Goal: Transaction & Acquisition: Purchase product/service

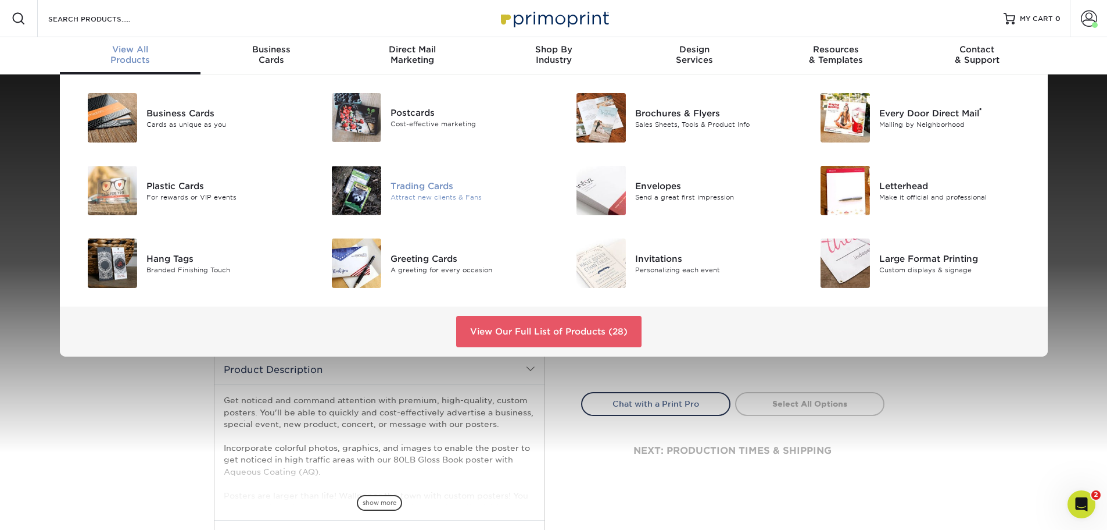
click at [414, 199] on div "Attract new clients & Fans" at bounding box center [468, 197] width 154 height 10
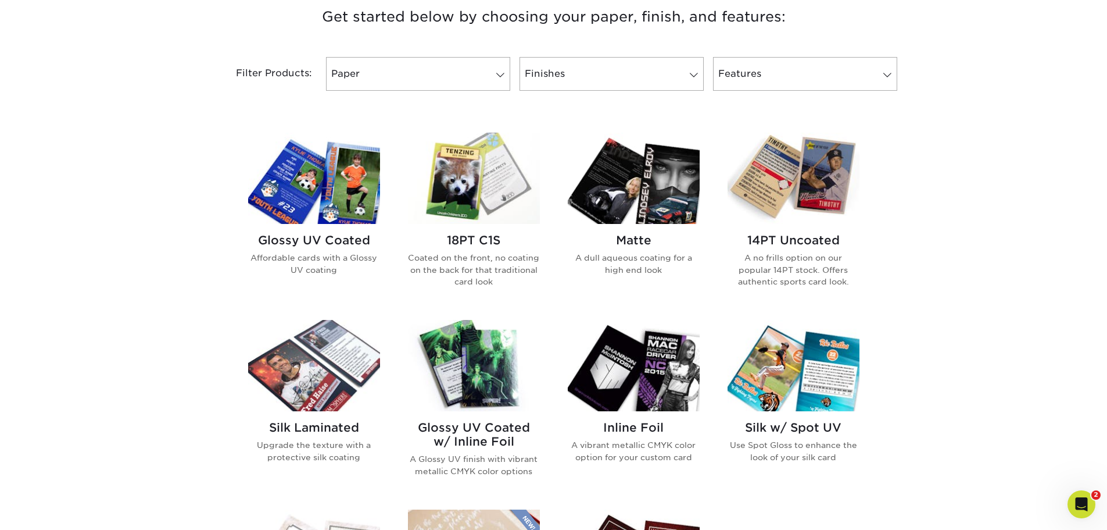
scroll to position [465, 0]
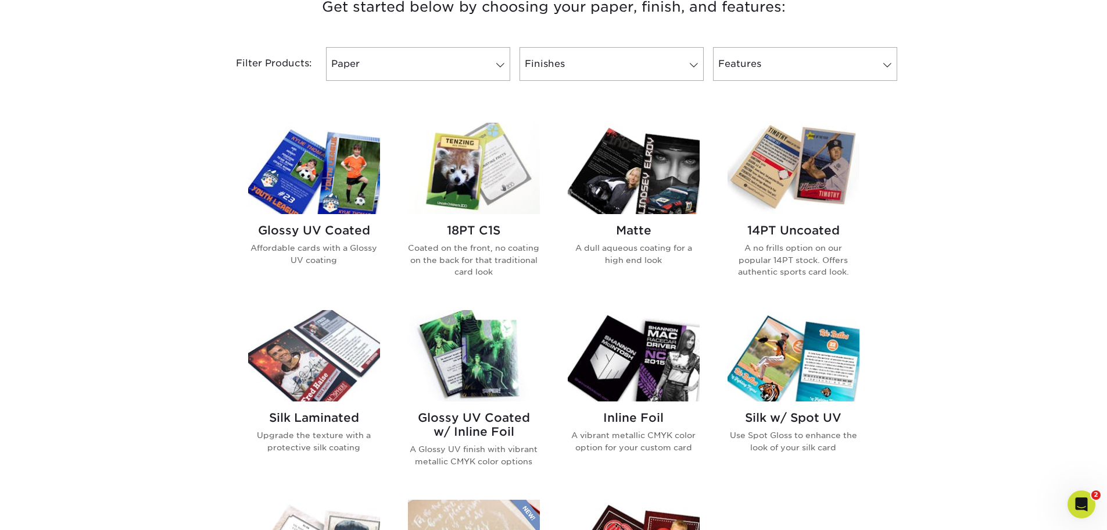
click at [337, 186] on img at bounding box center [314, 168] width 132 height 91
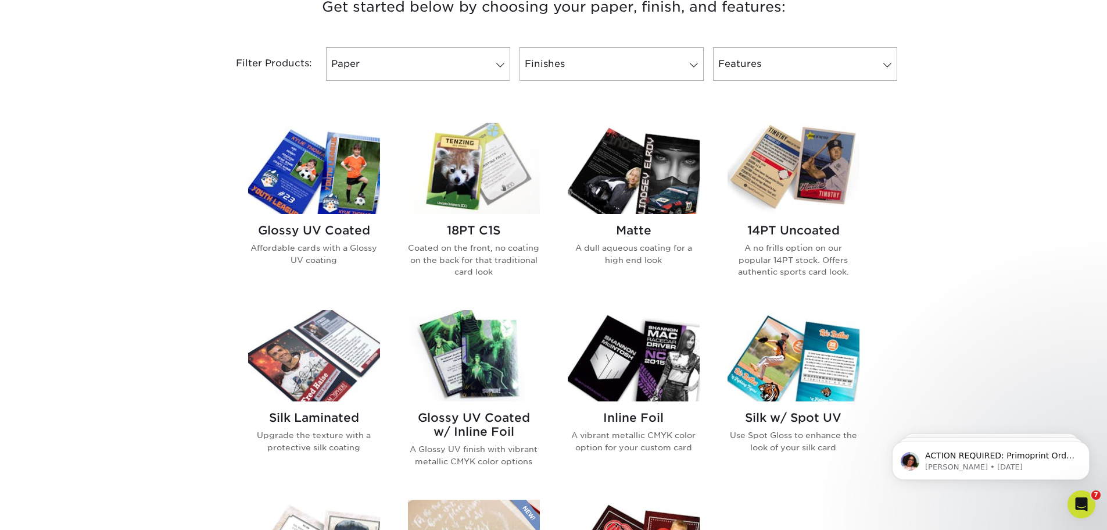
scroll to position [0, 0]
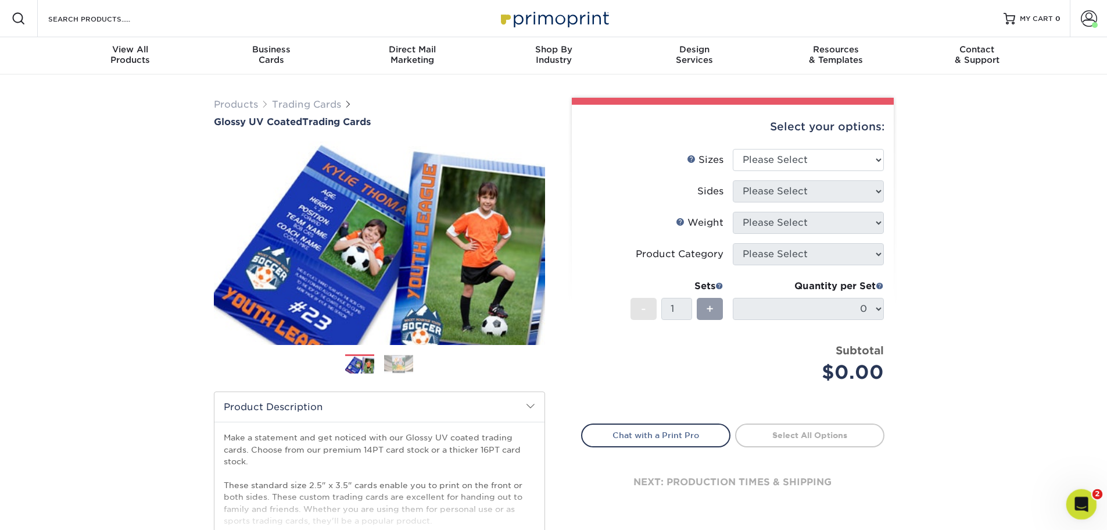
click at [1081, 505] on icon "Open Intercom Messenger" at bounding box center [1080, 502] width 19 height 19
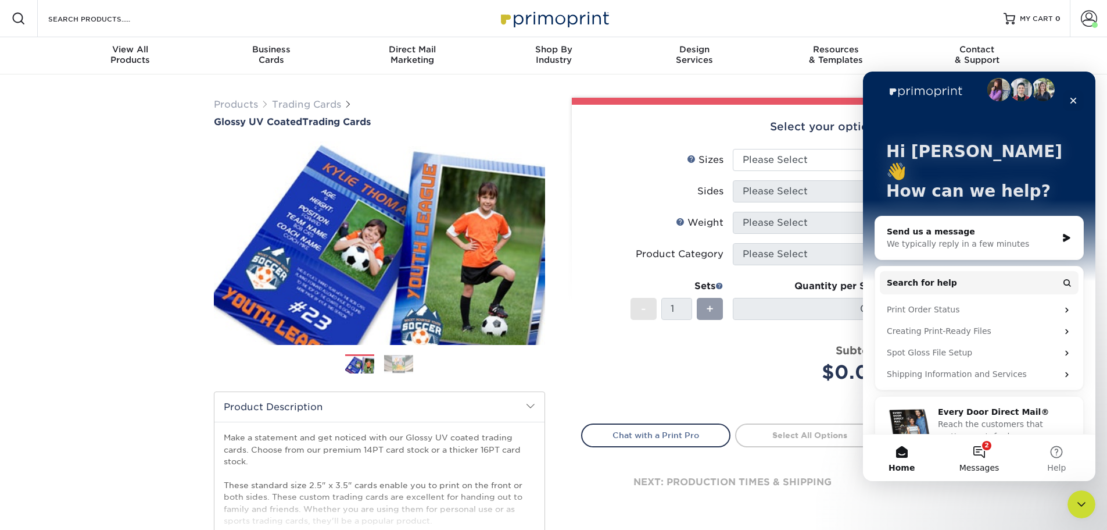
scroll to position [16, 0]
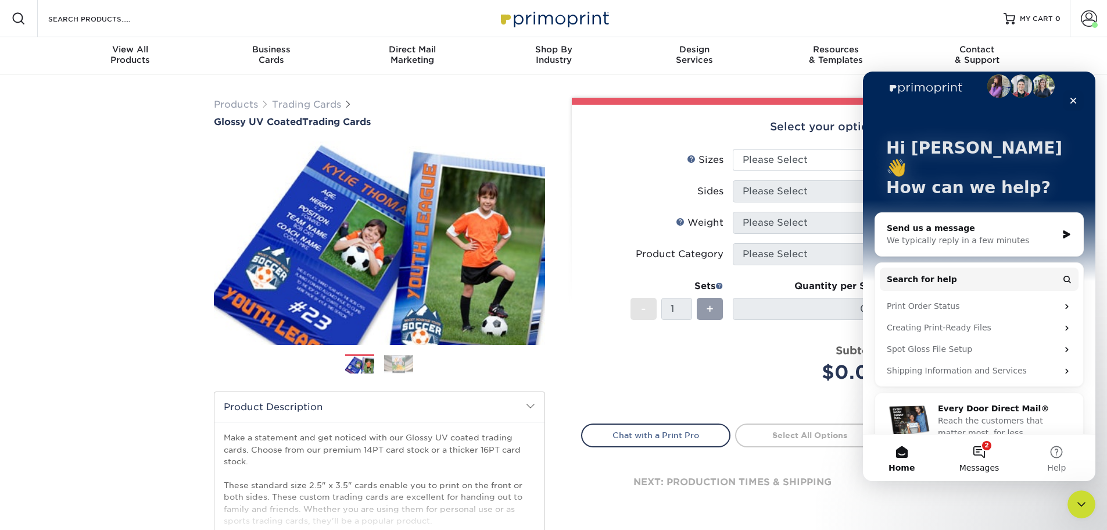
click at [974, 456] on button "2 Messages" at bounding box center [978, 457] width 77 height 46
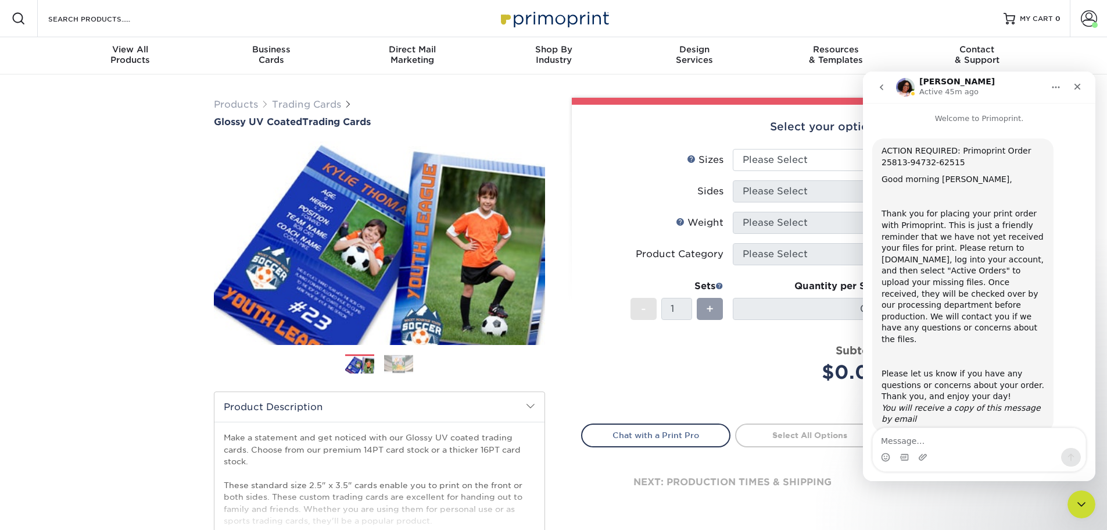
scroll to position [6, 0]
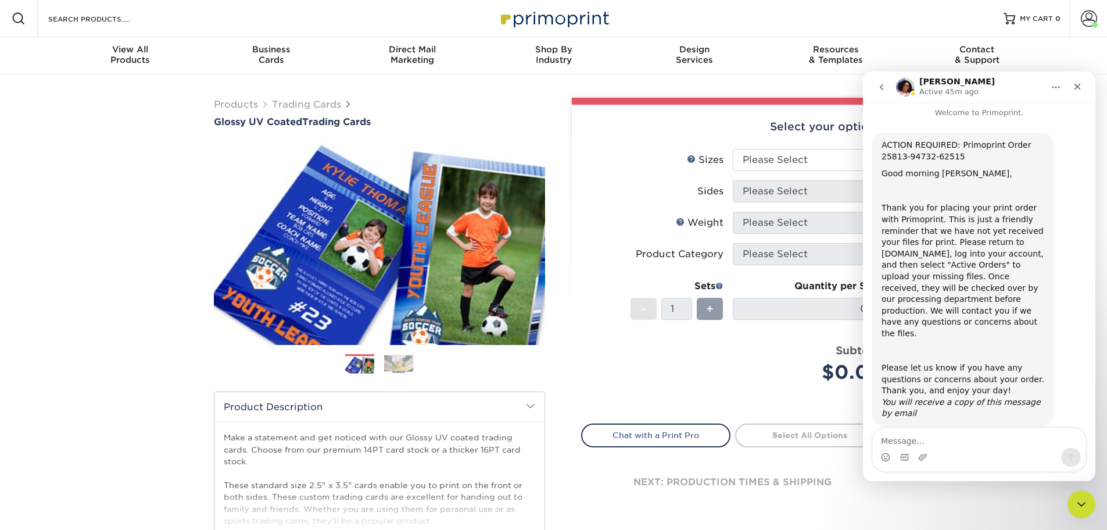
click at [982, 241] on div "Thank you for placing your print order with Primoprint. This is just a friendly…" at bounding box center [963, 270] width 163 height 137
click at [925, 262] on div "Thank you for placing your print order with Primoprint. This is just a friendly…" at bounding box center [963, 270] width 163 height 137
click at [941, 240] on div "Thank you for placing your print order with Primoprint. This is just a friendly…" at bounding box center [963, 270] width 163 height 137
click at [1072, 85] on div "Close" at bounding box center [1077, 86] width 21 height 21
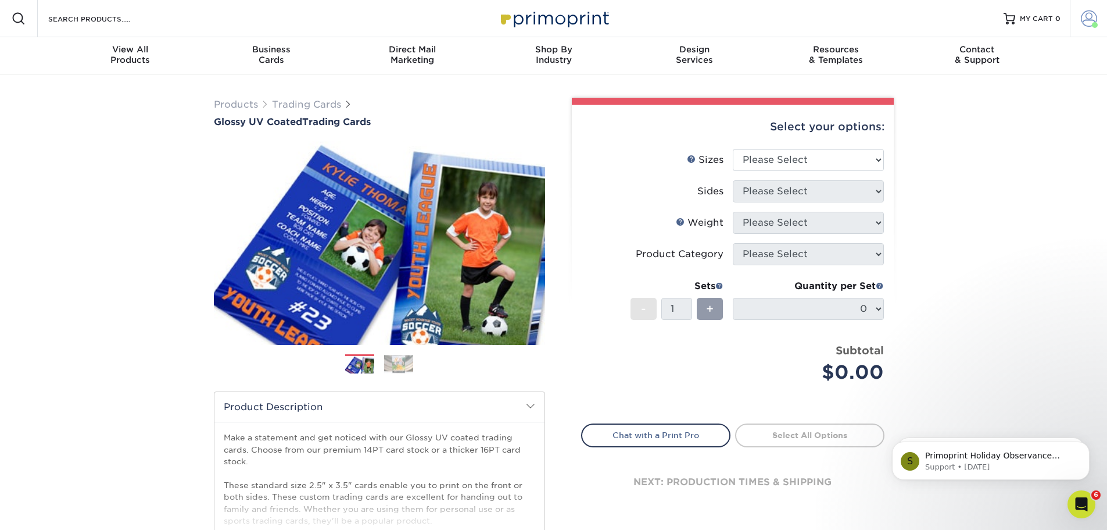
scroll to position [0, 0]
click at [1090, 22] on span at bounding box center [1089, 18] width 16 height 16
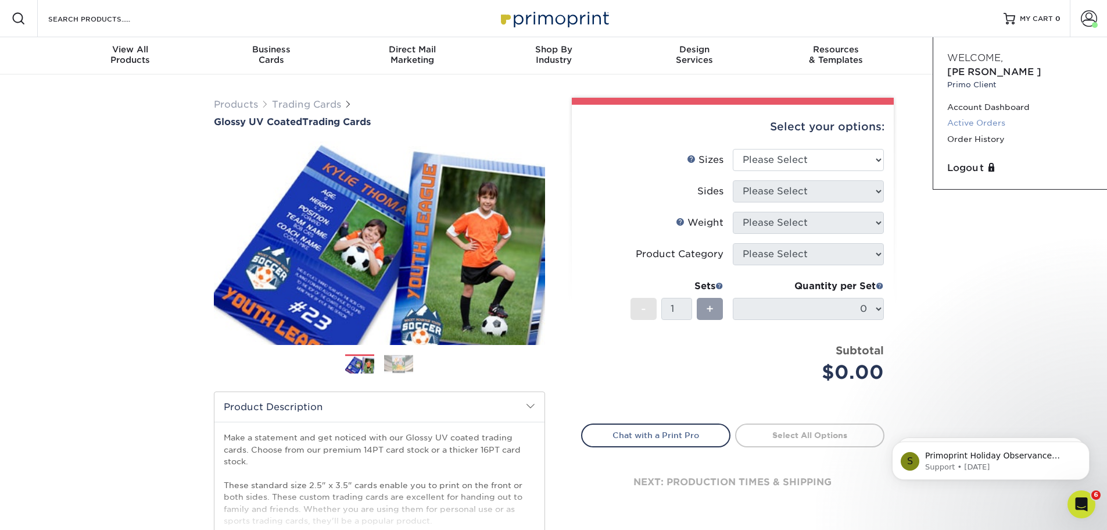
click at [1001, 115] on link "Active Orders" at bounding box center [1020, 123] width 146 height 16
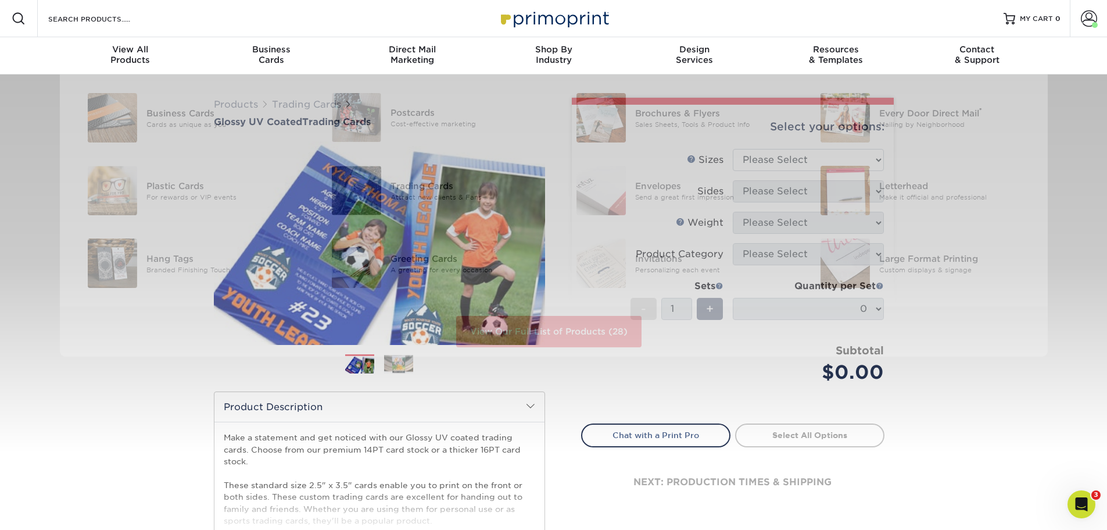
click at [81, 405] on div "Products Trading Cards Glossy UV Coated Trading Cards Previous Next /" at bounding box center [553, 384] width 1107 height 621
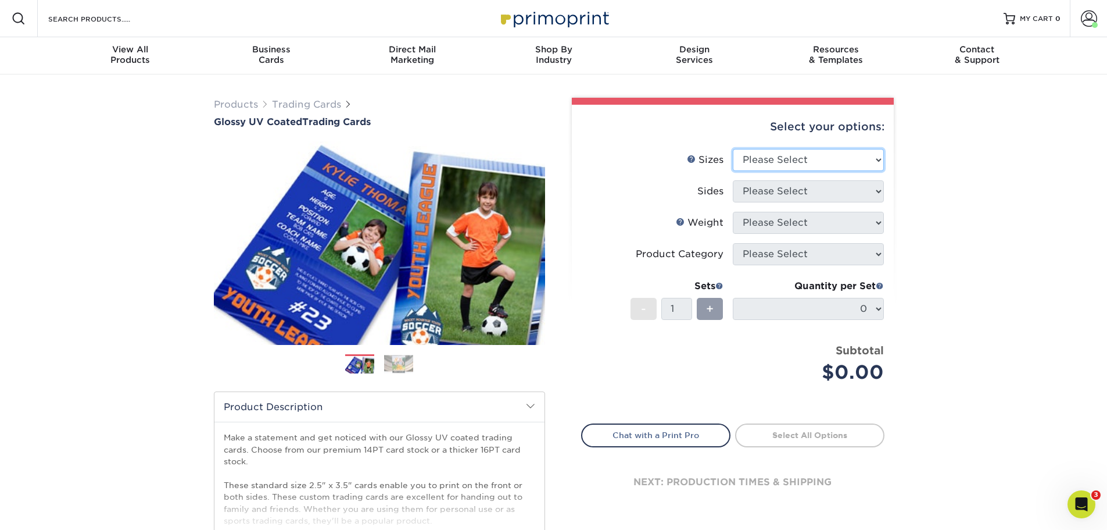
click at [765, 156] on select "Please Select 2.5" x 3.5"" at bounding box center [808, 160] width 151 height 22
select select "2.50x3.50"
click at [733, 149] on select "Please Select 2.5" x 3.5"" at bounding box center [808, 160] width 151 height 22
click at [775, 188] on select "Please Select Print Both Sides Print Front Only" at bounding box center [808, 191] width 151 height 22
select select "13abbda7-1d64-4f25-8bb2-c179b224825d"
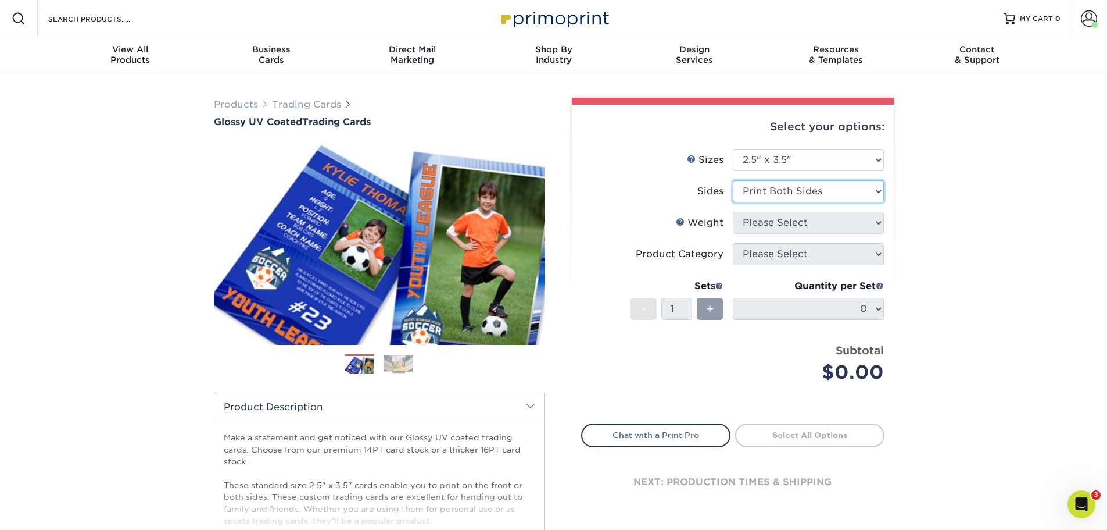
click at [733, 180] on select "Please Select Print Both Sides Print Front Only" at bounding box center [808, 191] width 151 height 22
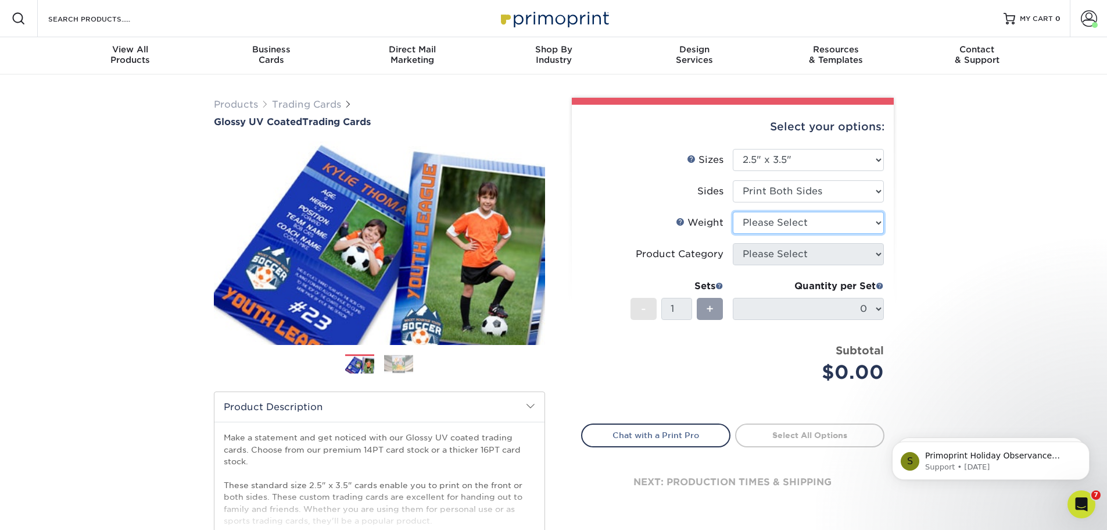
drag, startPoint x: 766, startPoint y: 224, endPoint x: 771, endPoint y: 230, distance: 7.9
click at [767, 224] on select "Please Select 16PT 14PT 18PT C1S" at bounding box center [808, 223] width 151 height 22
select select "14PT"
click at [733, 212] on select "Please Select 16PT 14PT 18PT C1S" at bounding box center [808, 223] width 151 height 22
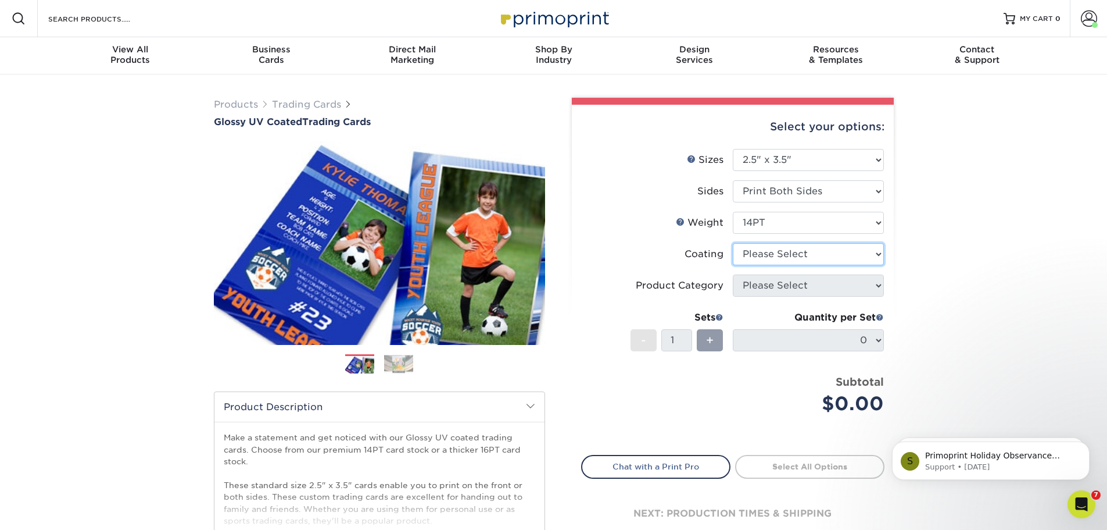
click at [783, 253] on select at bounding box center [808, 254] width 151 height 22
select select "1e8116af-acfc-44b1-83dc-8181aa338834"
click at [733, 243] on select at bounding box center [808, 254] width 151 height 22
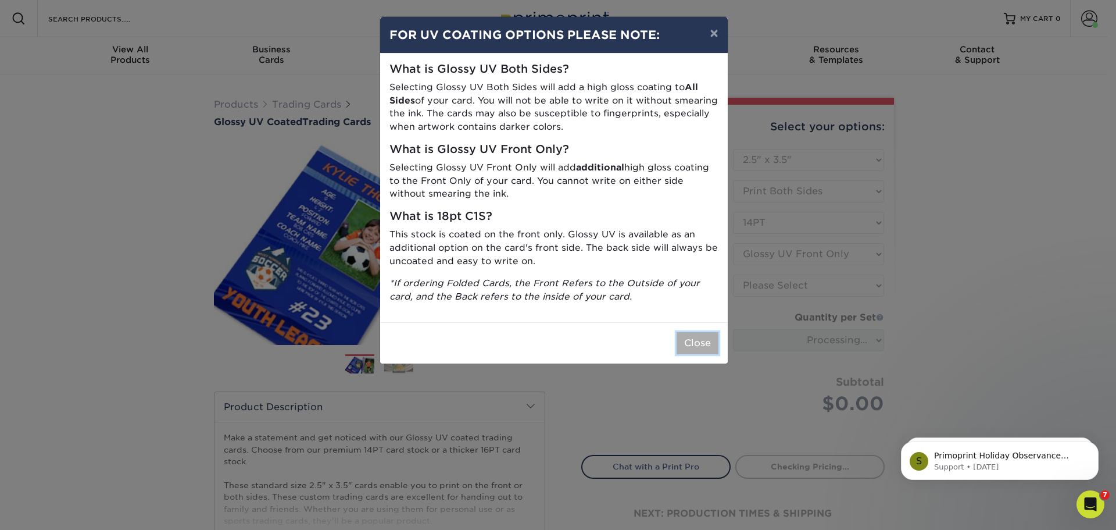
click at [702, 343] on button "Close" at bounding box center [698, 343] width 42 height 22
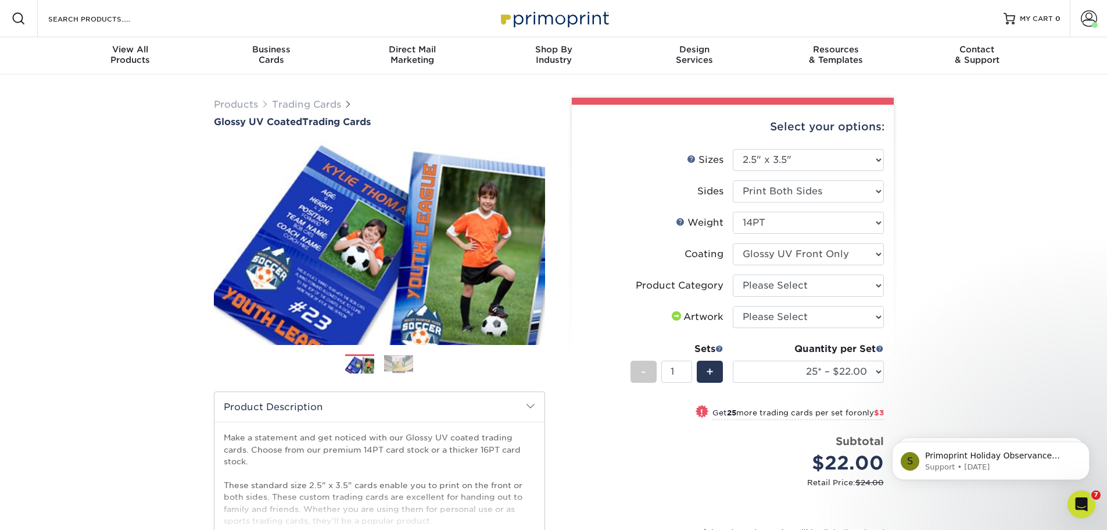
click at [717, 346] on span at bounding box center [720, 348] width 8 height 8
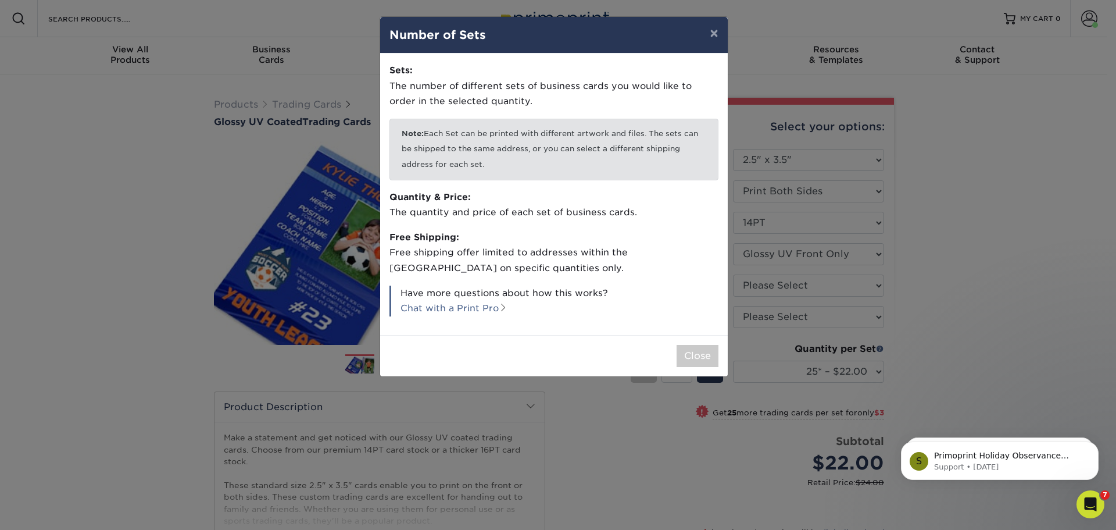
click at [524, 208] on p "Quantity & Price: The quantity and price of each set of business cards." at bounding box center [553, 204] width 329 height 31
click at [567, 255] on p "Free Shipping: Free shipping offer limited to addresses within the United State…" at bounding box center [553, 253] width 329 height 46
click at [534, 251] on p "Free Shipping: Free shipping offer limited to addresses within the United State…" at bounding box center [553, 253] width 329 height 46
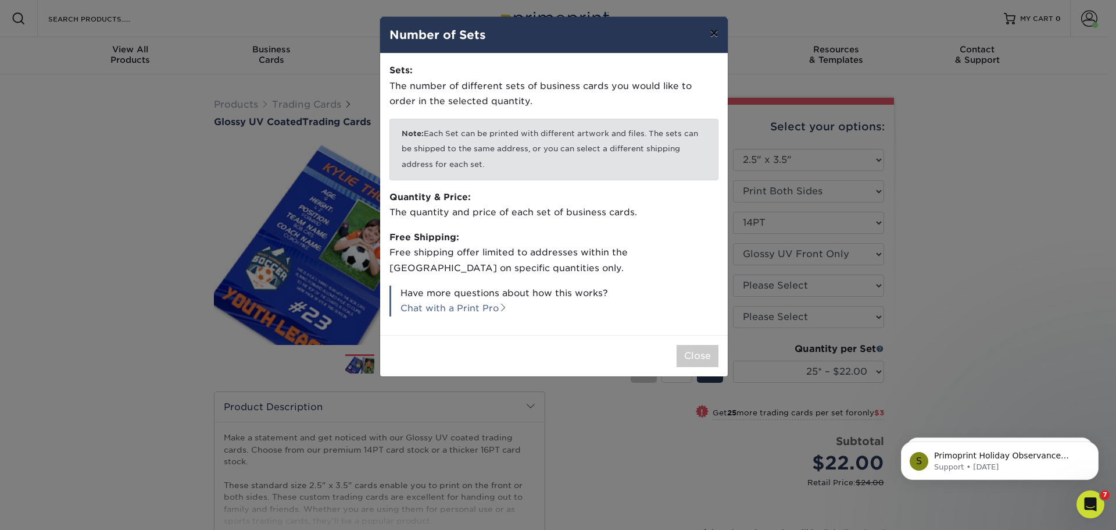
click at [716, 32] on button "×" at bounding box center [713, 33] width 27 height 33
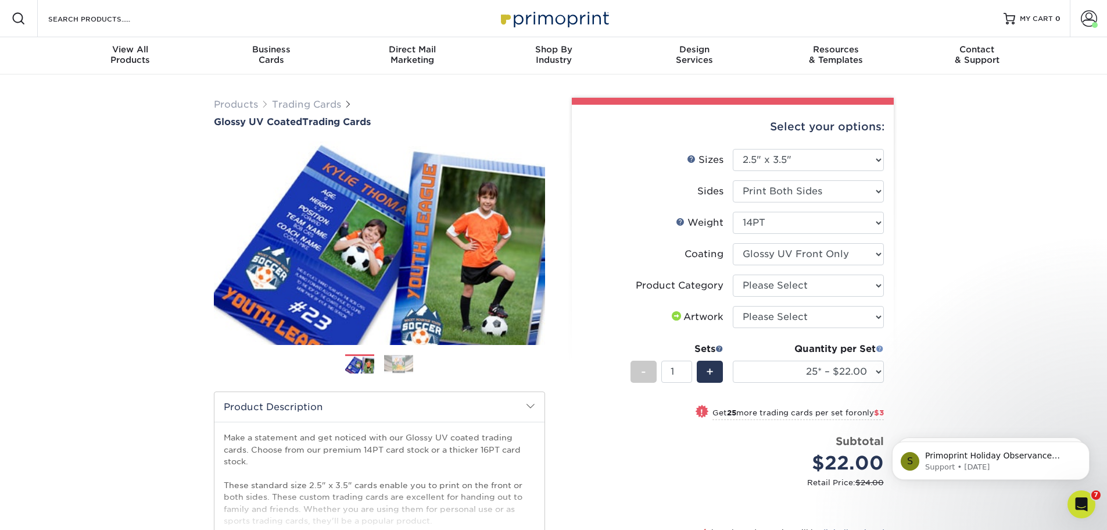
click at [879, 348] on span at bounding box center [880, 348] width 8 height 8
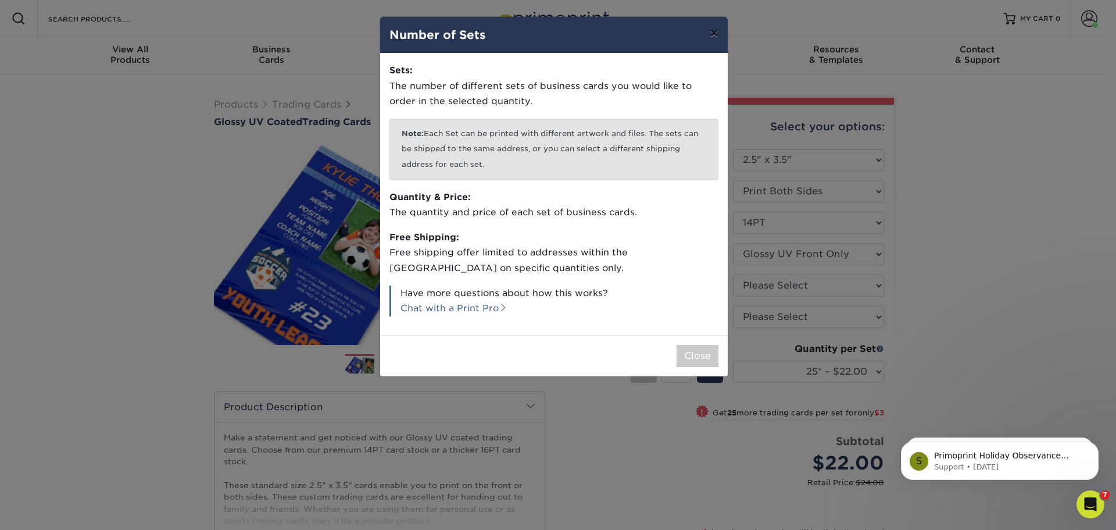
click at [716, 29] on button "×" at bounding box center [713, 33] width 27 height 33
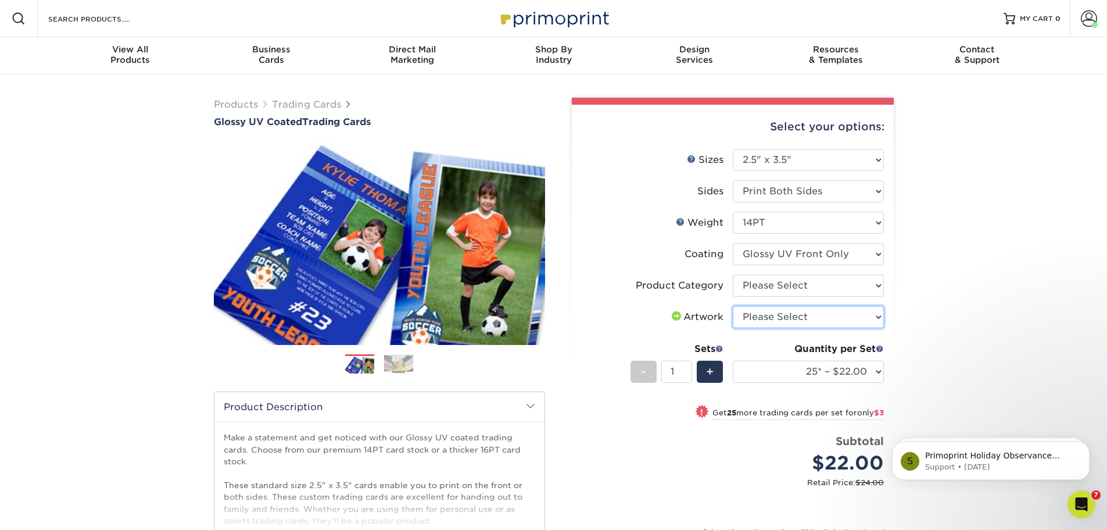
click at [777, 314] on select "Please Select I will upload files I need a design - $100" at bounding box center [808, 317] width 151 height 22
select select "upload"
click at [733, 306] on select "Please Select I will upload files I need a design - $100" at bounding box center [808, 317] width 151 height 22
drag, startPoint x: 777, startPoint y: 287, endPoint x: 778, endPoint y: 295, distance: 7.6
click at [777, 287] on select "Please Select Trading Cards" at bounding box center [808, 285] width 151 height 22
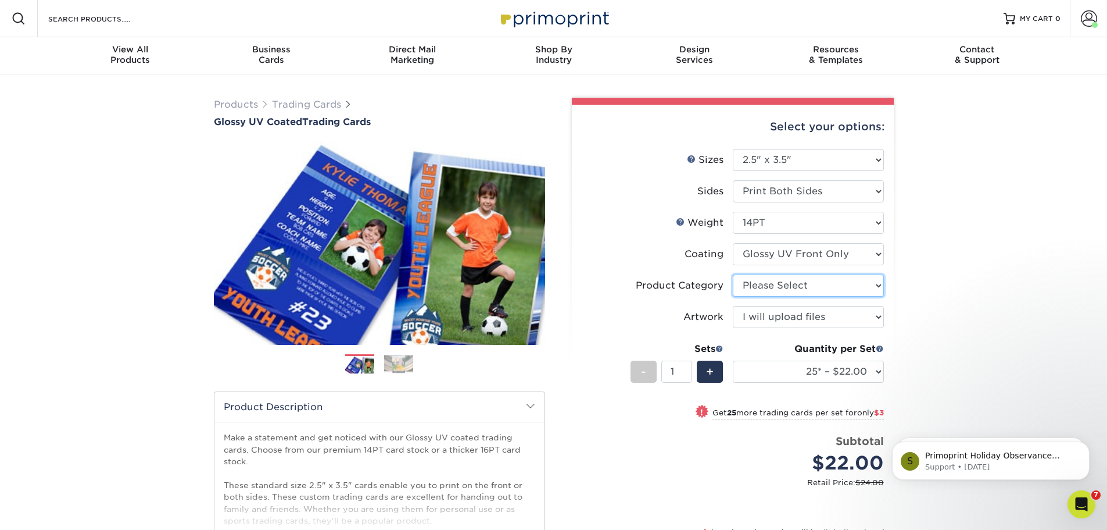
select select "c2f9bce9-36c2-409d-b101-c29d9d031e18"
click at [733, 274] on select "Please Select Trading Cards" at bounding box center [808, 285] width 151 height 22
click at [937, 316] on div "Products Trading Cards Glossy UV Coated Trading Cards Previous Next /" at bounding box center [553, 384] width 1107 height 621
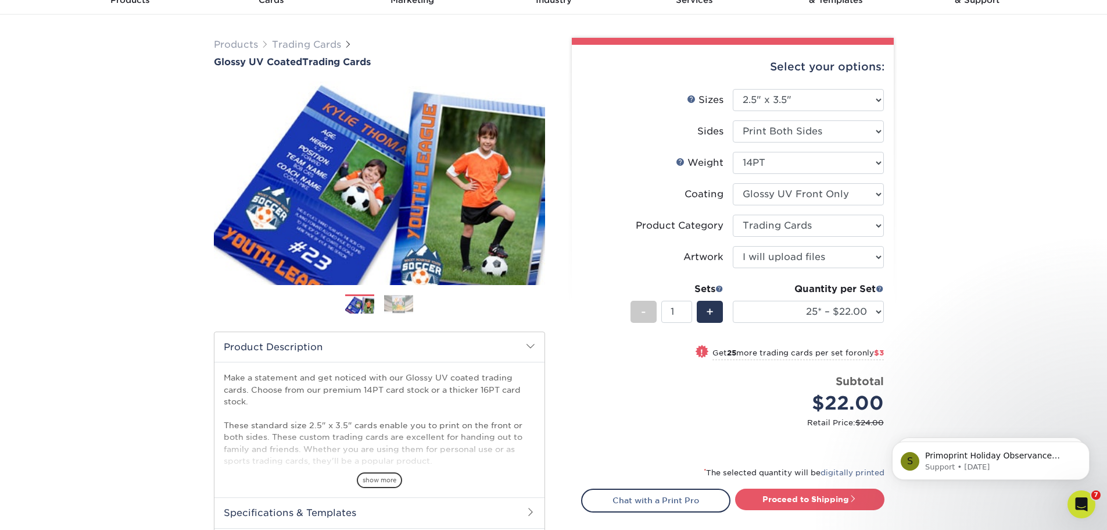
scroll to position [116, 0]
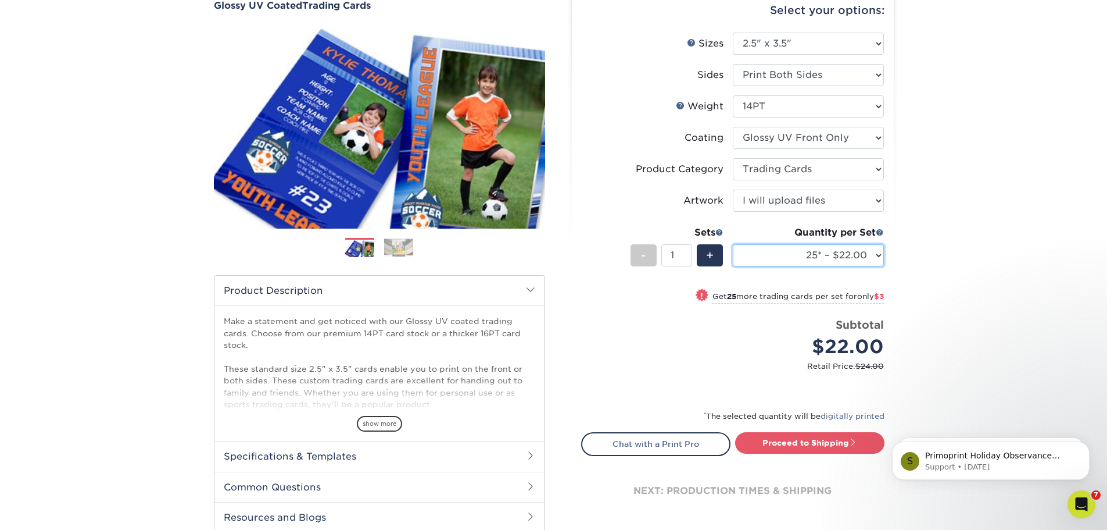
click at [846, 254] on select "25* – $22.00 50* – $25.00 75* – $32.00 100* – $35.00 250* – $45.00 500 – $54.00…" at bounding box center [808, 255] width 151 height 22
select select "100* – $35.00"
click at [733, 244] on select "25* – $22.00 50* – $25.00 75* – $32.00 100* – $35.00 250* – $45.00 500 – $54.00…" at bounding box center [808, 255] width 151 height 22
drag, startPoint x: 666, startPoint y: 260, endPoint x: 678, endPoint y: 256, distance: 12.1
click at [666, 259] on input "1" at bounding box center [676, 255] width 31 height 22
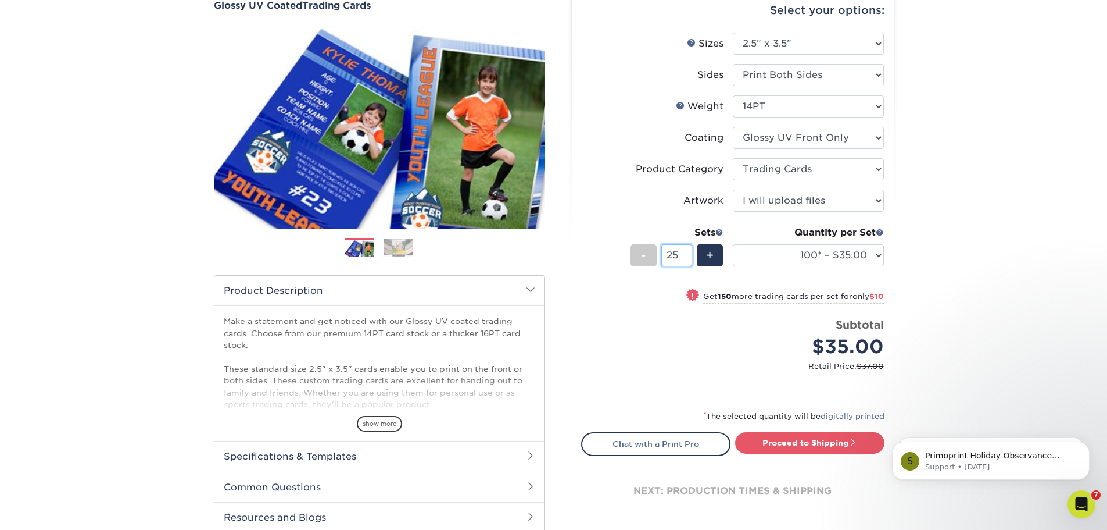
type input "25"
click at [949, 241] on div "Products Trading Cards Glossy UV Coated Trading Cards Previous Next /" at bounding box center [553, 268] width 1107 height 621
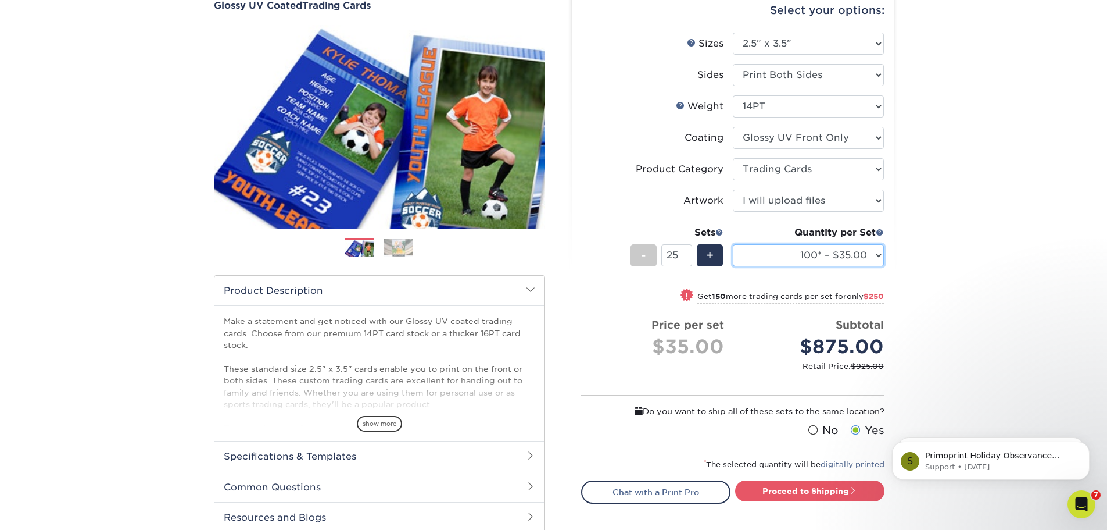
click at [837, 256] on select "25* – $22.00 50* – $25.00 75* – $32.00 100* – $35.00 250* – $45.00 500 – $54.00…" at bounding box center [808, 255] width 151 height 22
select select "250* – $45.00"
click at [733, 244] on select "25* – $22.00 50* – $25.00 75* – $32.00 100* – $35.00 250* – $45.00 500 – $54.00…" at bounding box center [808, 255] width 151 height 22
click at [964, 291] on div "Products Trading Cards Glossy UV Coated Trading Cards Previous Next /" at bounding box center [553, 286] width 1107 height 657
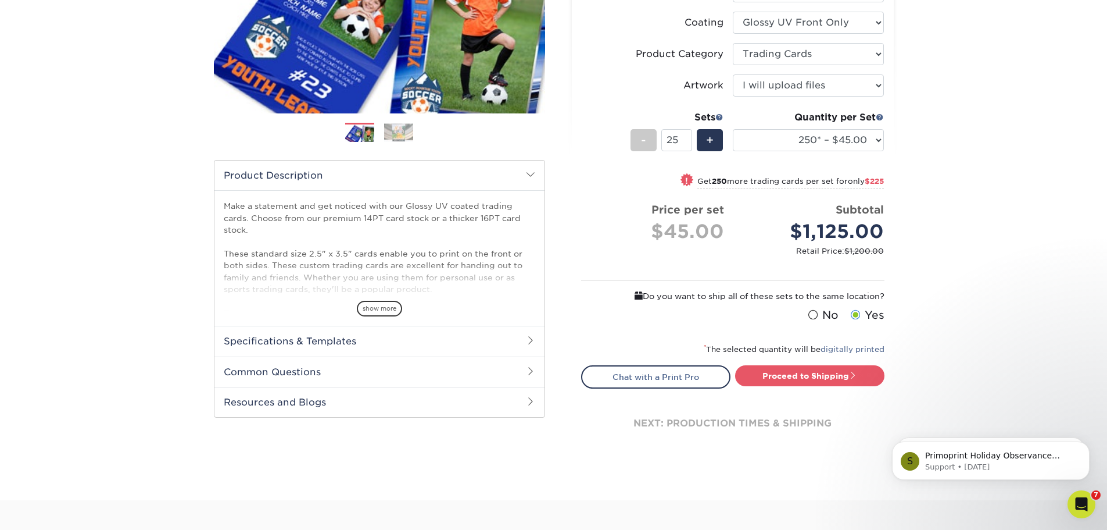
scroll to position [232, 0]
